Goal: Obtain resource: Obtain resource

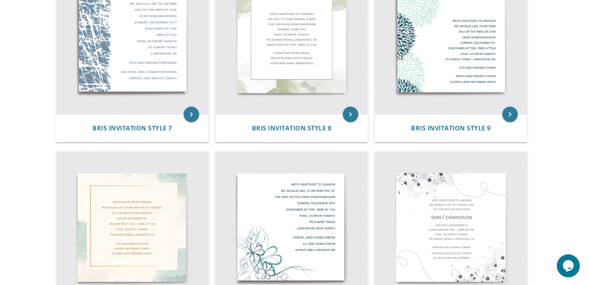
scroll to position [584, 0]
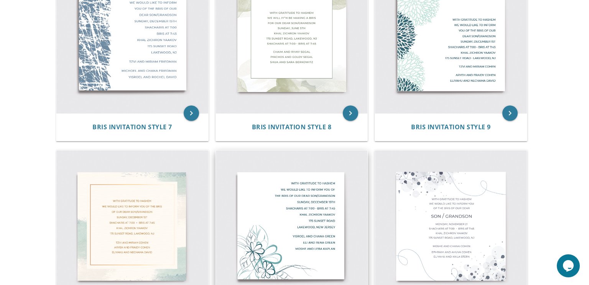
click at [322, 209] on img at bounding box center [292, 226] width 152 height 152
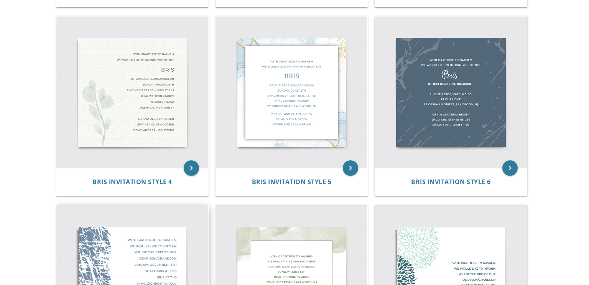
scroll to position [340, 0]
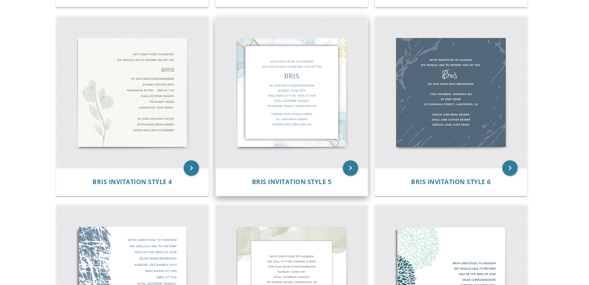
click at [296, 108] on img at bounding box center [292, 92] width 152 height 152
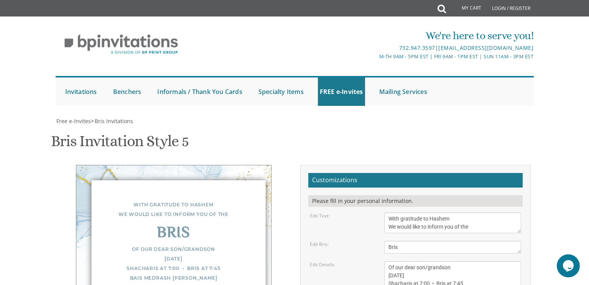
scroll to position [94, 0]
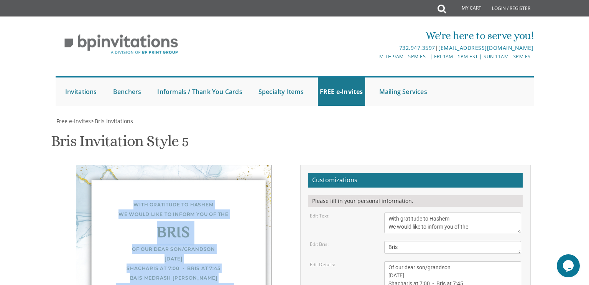
drag, startPoint x: 131, startPoint y: 109, endPoint x: 225, endPoint y: 227, distance: 151.1
click at [225, 227] on div "With gratitude to Hashem We would like to inform you of the Bris Of our dear so…" at bounding box center [173, 267] width 195 height 205
copy div "With gratitude to Hashem We would like to inform you of the Bris Of our dear so…"
click at [462, 117] on div "Free e-Invites > Bris Invitations" at bounding box center [295, 121] width 478 height 8
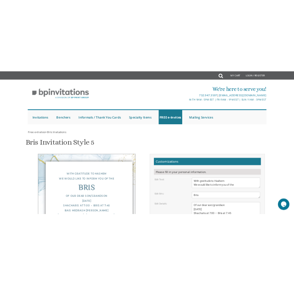
scroll to position [166, 0]
